Goal: Subscribe to service/newsletter

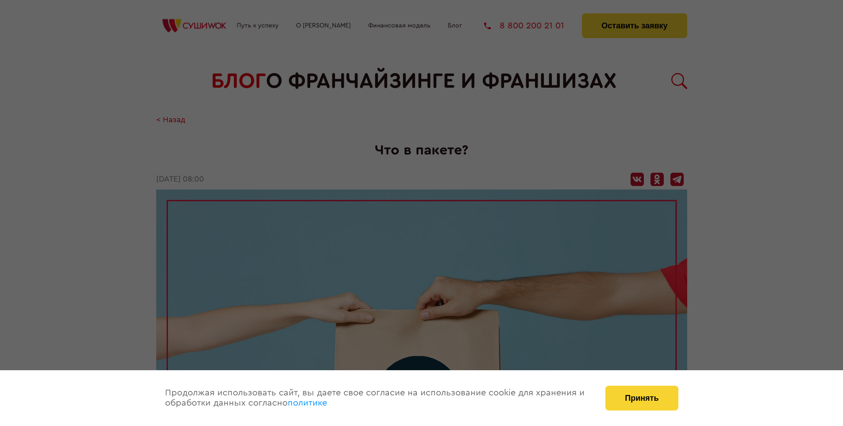
scroll to position [1484, 0]
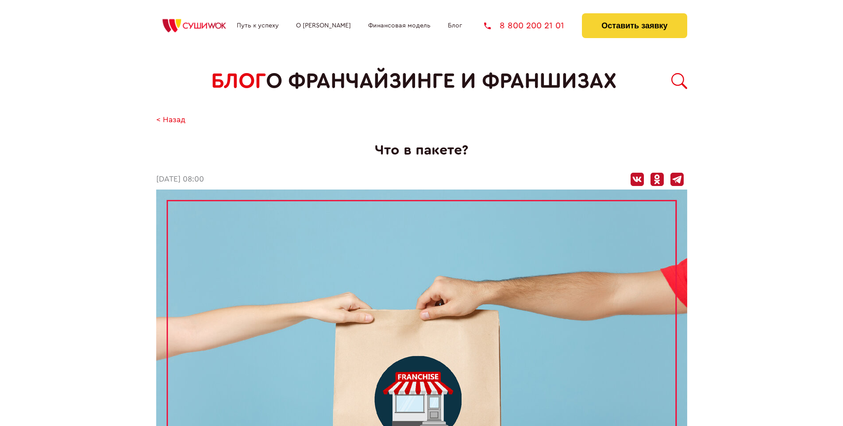
scroll to position [1484, 0]
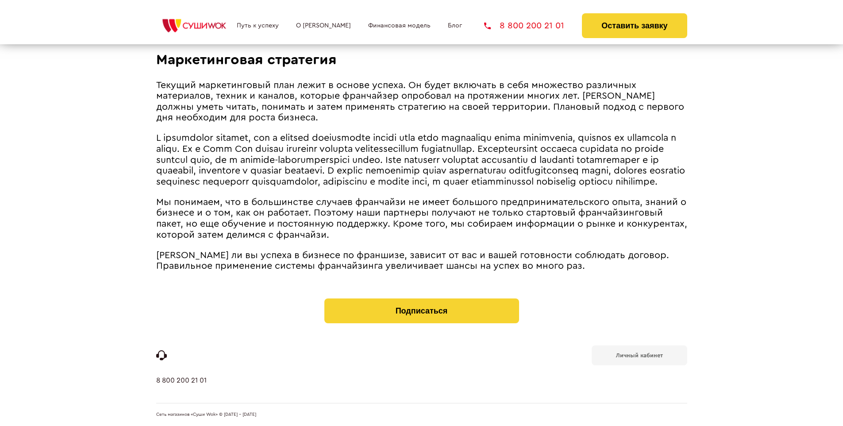
click at [639, 354] on b "Личный кабинет" at bounding box center [639, 355] width 47 height 6
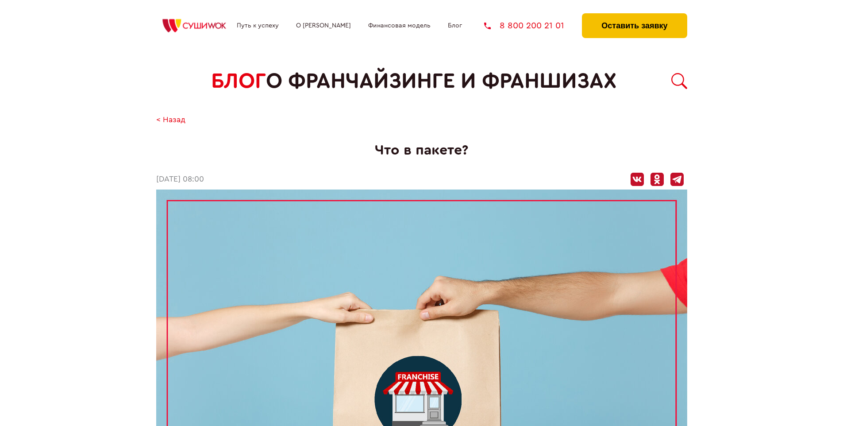
click at [634, 15] on button "Оставить заявку" at bounding box center [634, 25] width 105 height 25
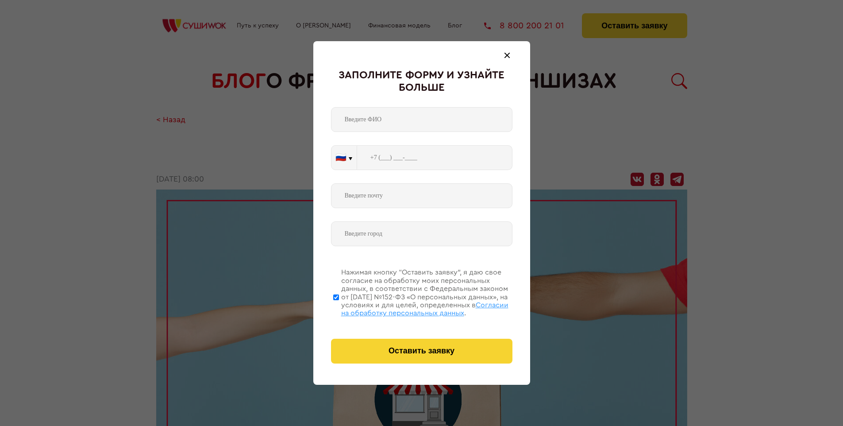
click at [410, 308] on span "Согласии на обработку персональных данных" at bounding box center [424, 308] width 167 height 15
click at [339, 308] on input "Нажимая кнопку “Оставить заявку”, я даю свое согласие на обработку моих персона…" at bounding box center [336, 297] width 6 height 71
checkbox input "false"
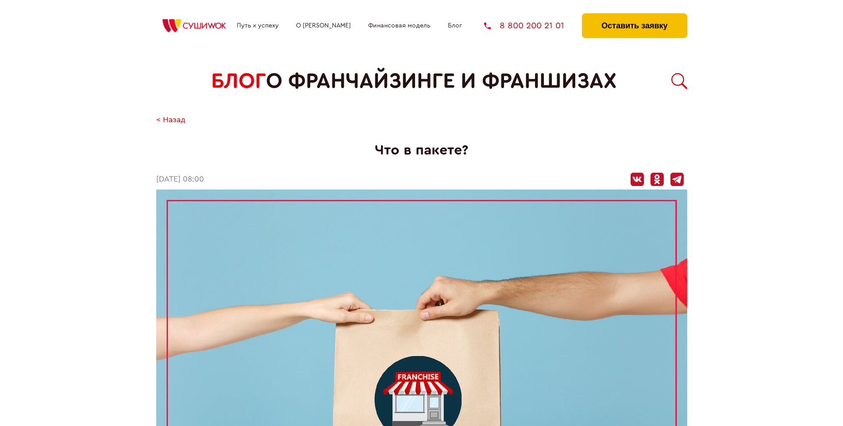
click at [634, 15] on button "Оставить заявку" at bounding box center [634, 25] width 105 height 25
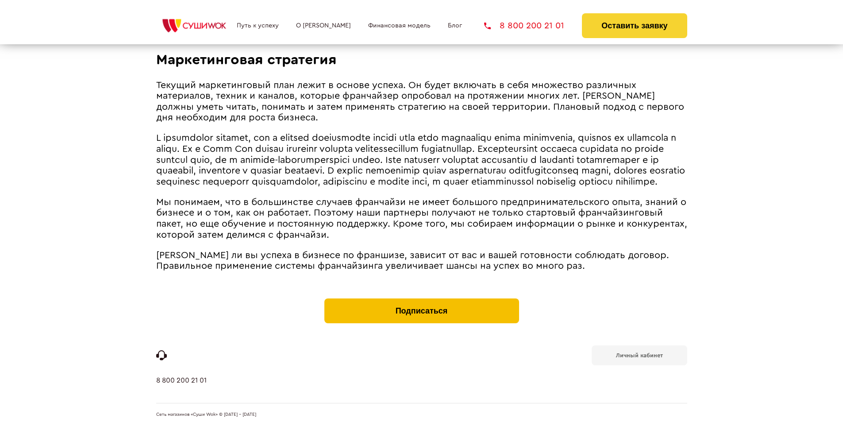
click at [421, 300] on button "Подписаться" at bounding box center [421, 310] width 195 height 25
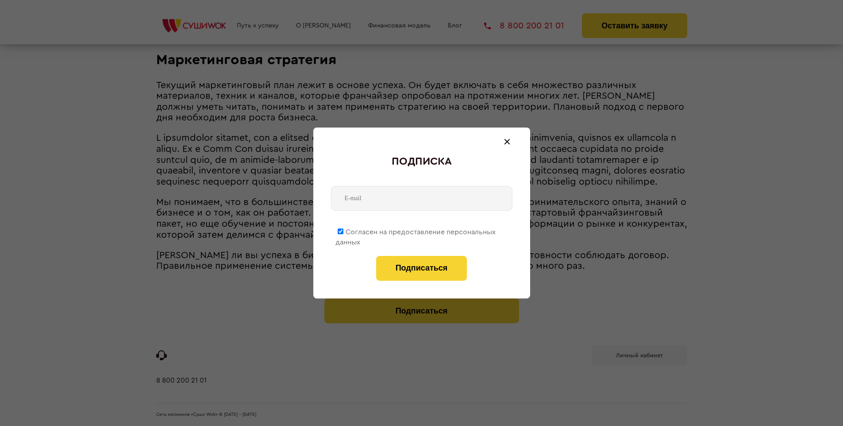
click at [416, 230] on span "Согласен на предоставление персональных данных" at bounding box center [416, 236] width 160 height 17
click at [343, 230] on input "Согласен на предоставление персональных данных" at bounding box center [341, 231] width 6 height 6
checkbox input "false"
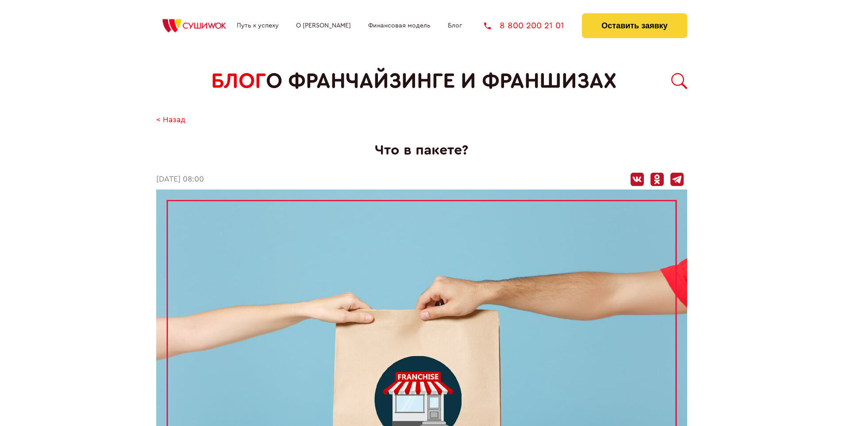
scroll to position [1484, 0]
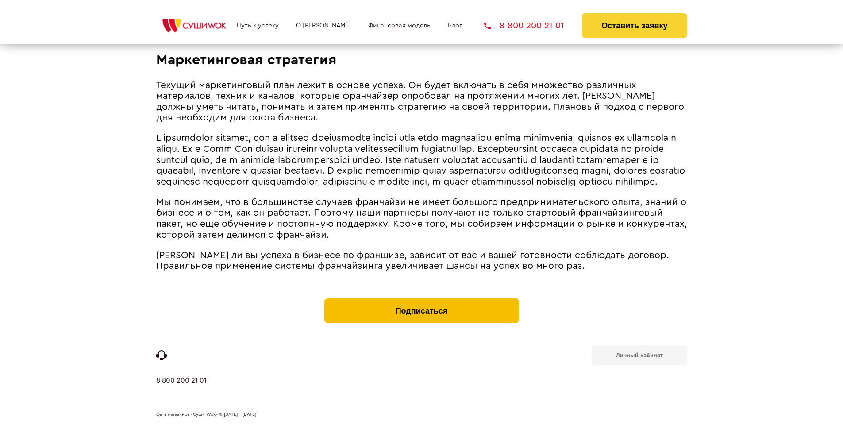
click at [421, 300] on button "Подписаться" at bounding box center [421, 310] width 195 height 25
